Goal: Find contact information: Find contact information

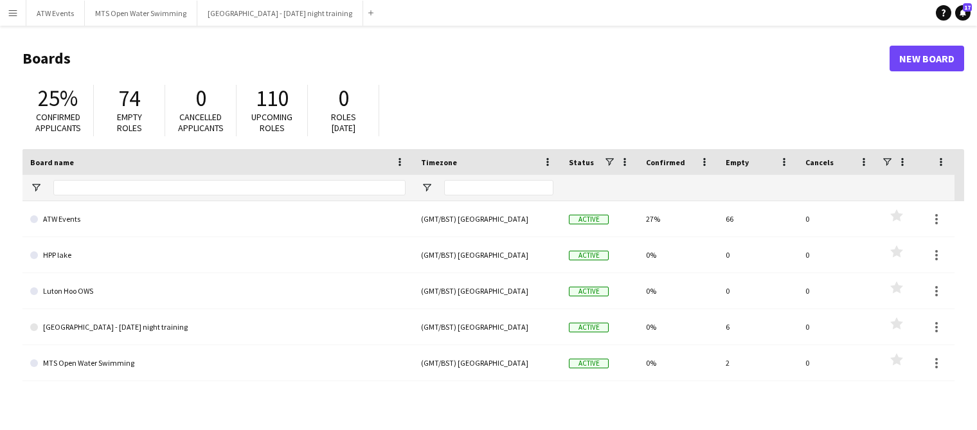
click at [13, 17] on app-icon "Menu" at bounding box center [13, 13] width 10 height 10
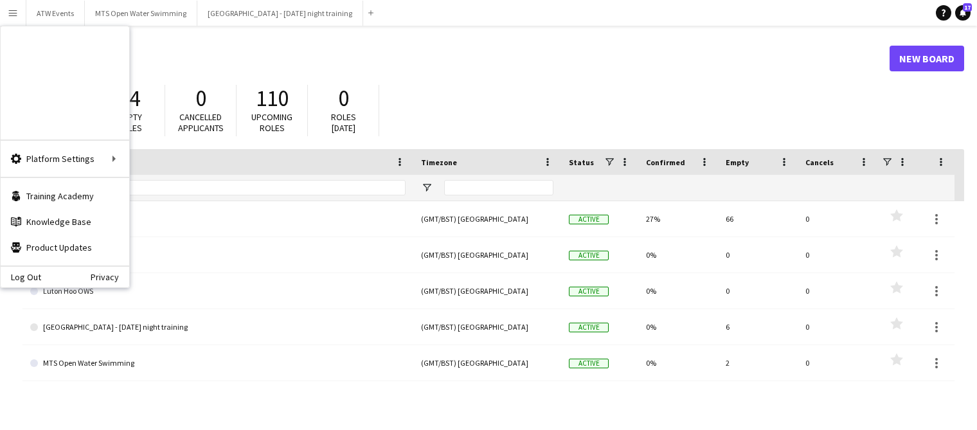
click at [170, 74] on link "My Workforce" at bounding box center [194, 70] width 129 height 26
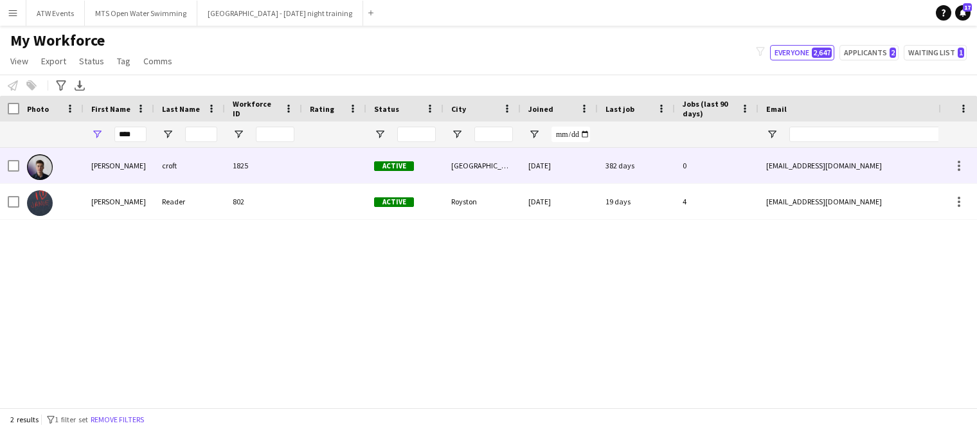
click at [107, 167] on div "[PERSON_NAME]" at bounding box center [119, 165] width 71 height 35
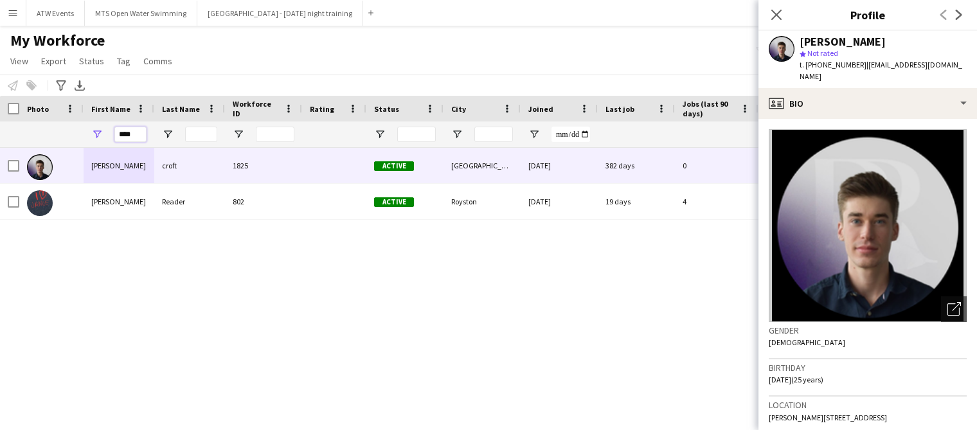
drag, startPoint x: 135, startPoint y: 132, endPoint x: 109, endPoint y: 127, distance: 27.0
click at [109, 127] on div "****" at bounding box center [119, 134] width 71 height 26
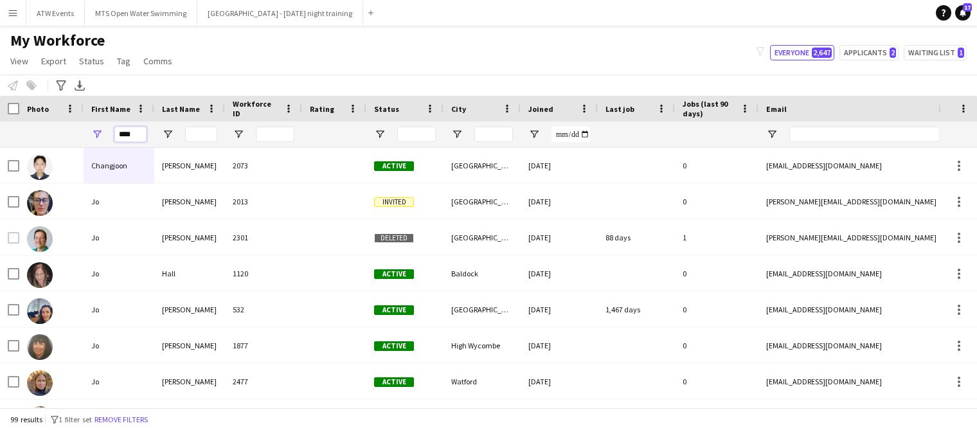
type input "****"
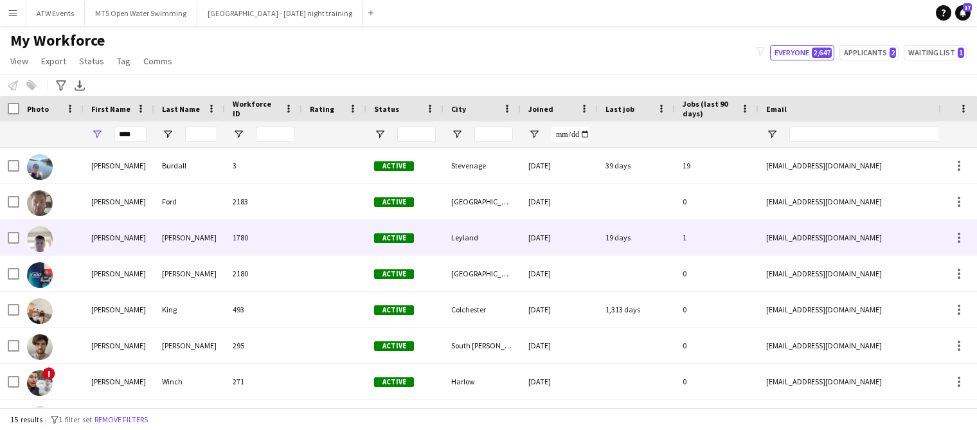
click at [98, 241] on div "[PERSON_NAME]" at bounding box center [119, 237] width 71 height 35
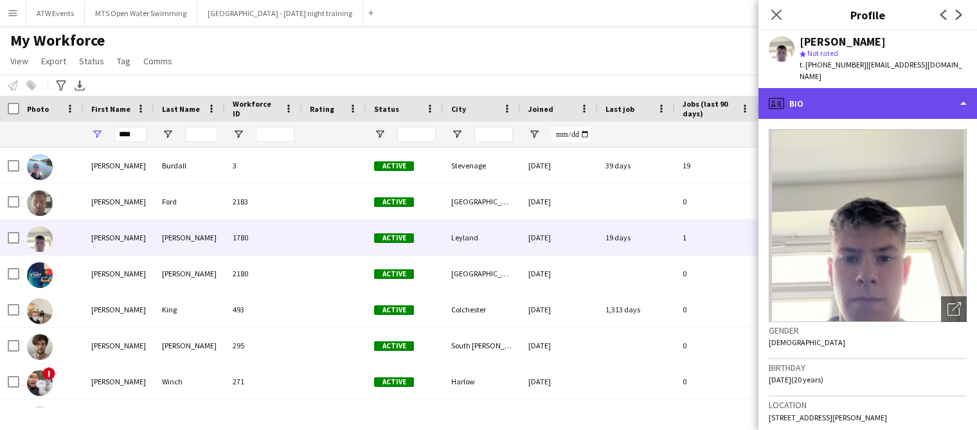
click at [797, 89] on div "profile Bio" at bounding box center [867, 103] width 219 height 31
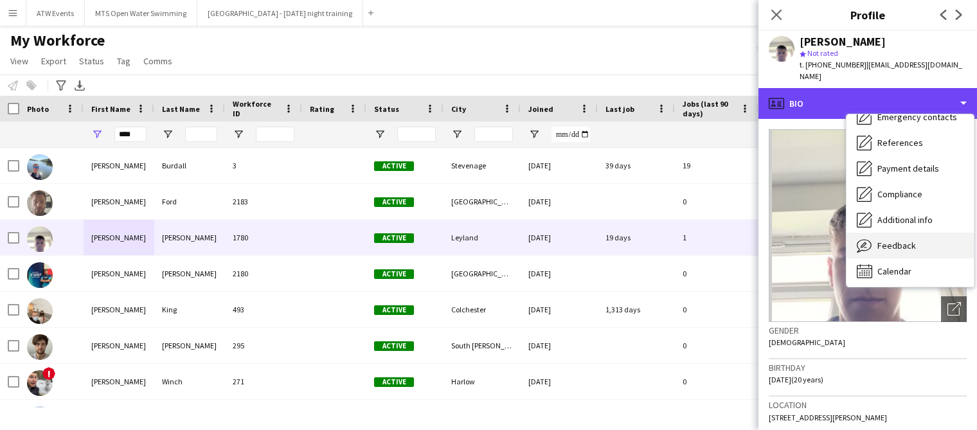
scroll to position [121, 0]
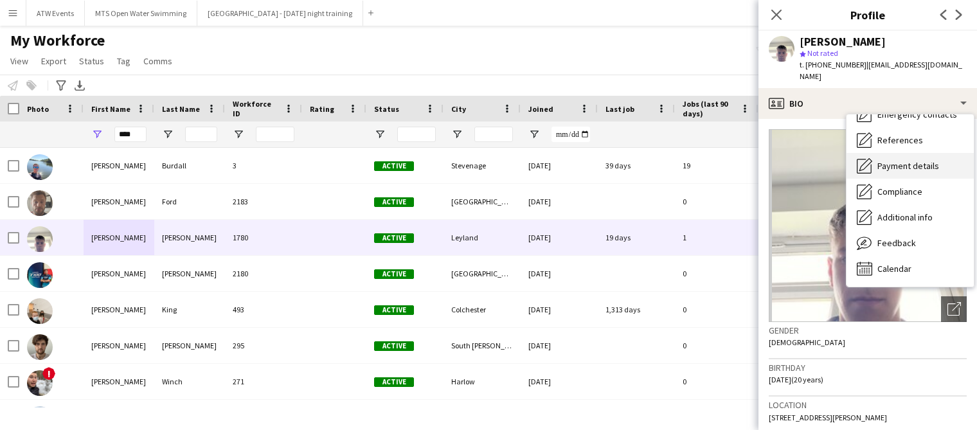
click at [908, 160] on span "Payment details" at bounding box center [908, 166] width 62 height 12
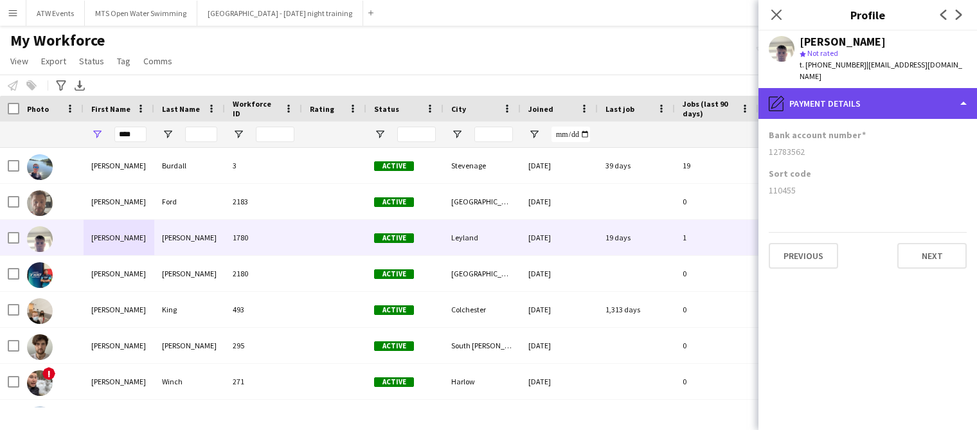
click at [818, 93] on div "pencil4 Payment details" at bounding box center [867, 103] width 219 height 31
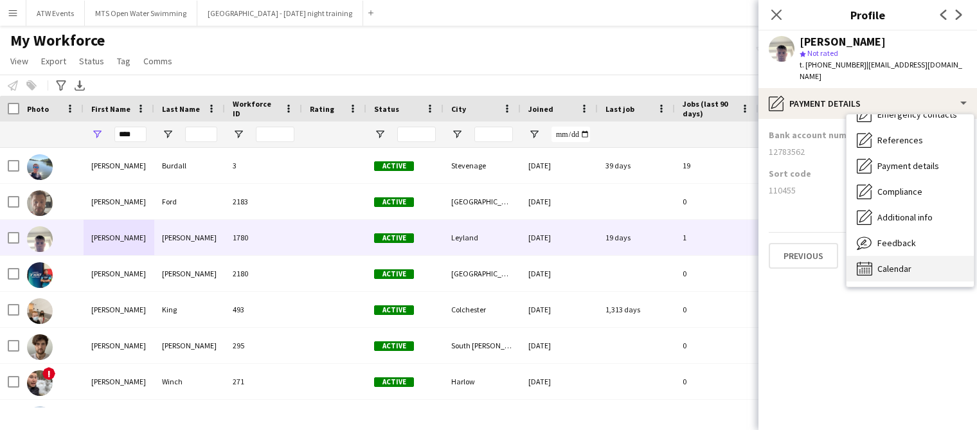
click at [883, 263] on span "Calendar" at bounding box center [894, 269] width 34 height 12
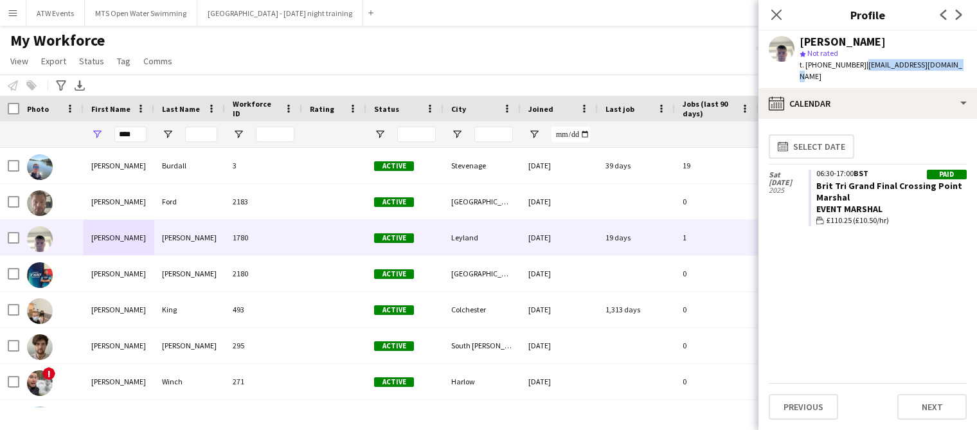
drag, startPoint x: 947, startPoint y: 66, endPoint x: 862, endPoint y: 69, distance: 85.6
click at [862, 69] on div "[PERSON_NAME] star Not rated t. [PHONE_NUMBER] | [EMAIL_ADDRESS][DOMAIN_NAME]" at bounding box center [867, 59] width 219 height 57
copy span "| [EMAIL_ADDRESS][DOMAIN_NAME]"
click at [776, 13] on icon "Close pop-in" at bounding box center [776, 14] width 12 height 12
